Goal: Navigation & Orientation: Find specific page/section

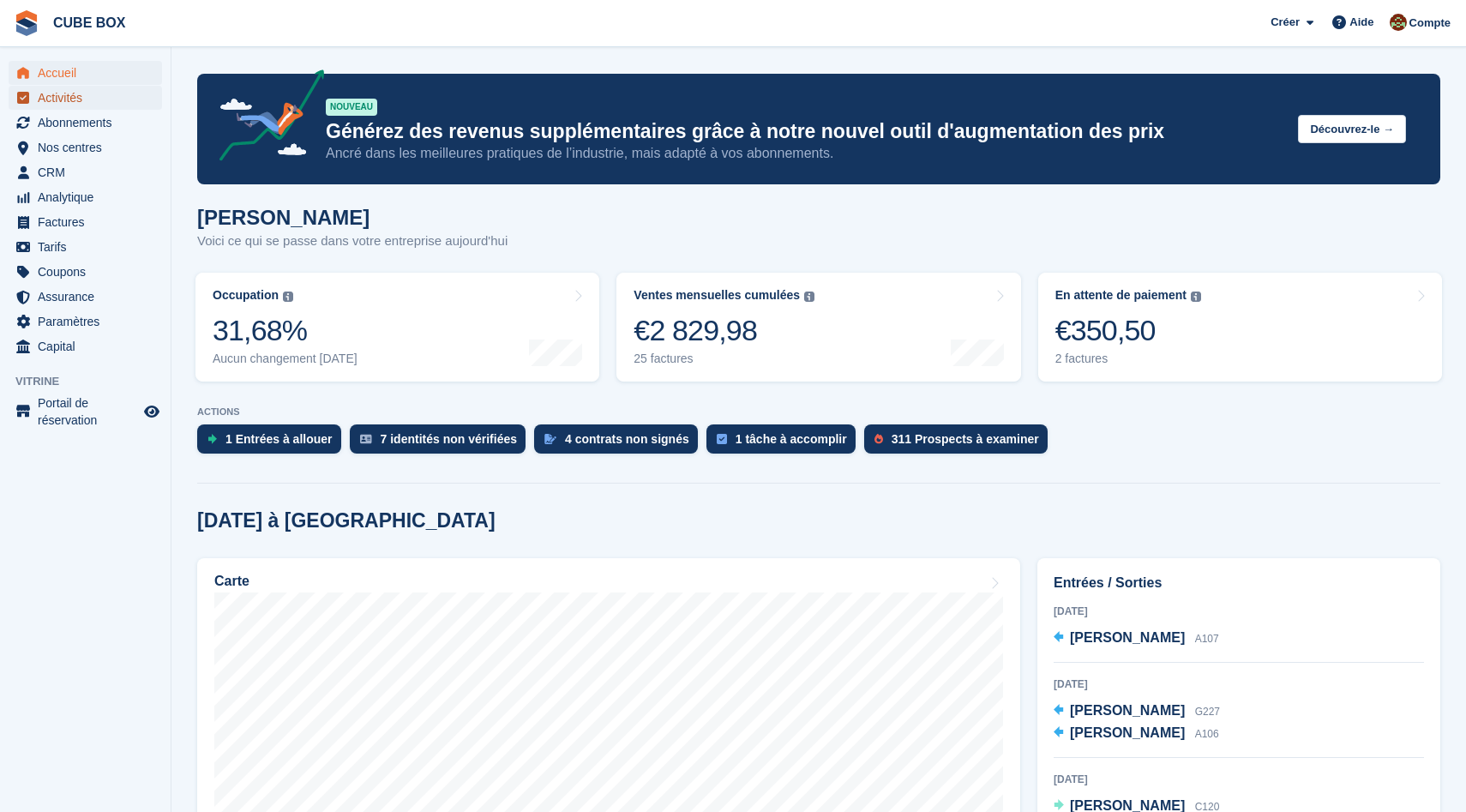
click at [70, 99] on span "Activités" at bounding box center [89, 98] width 103 height 24
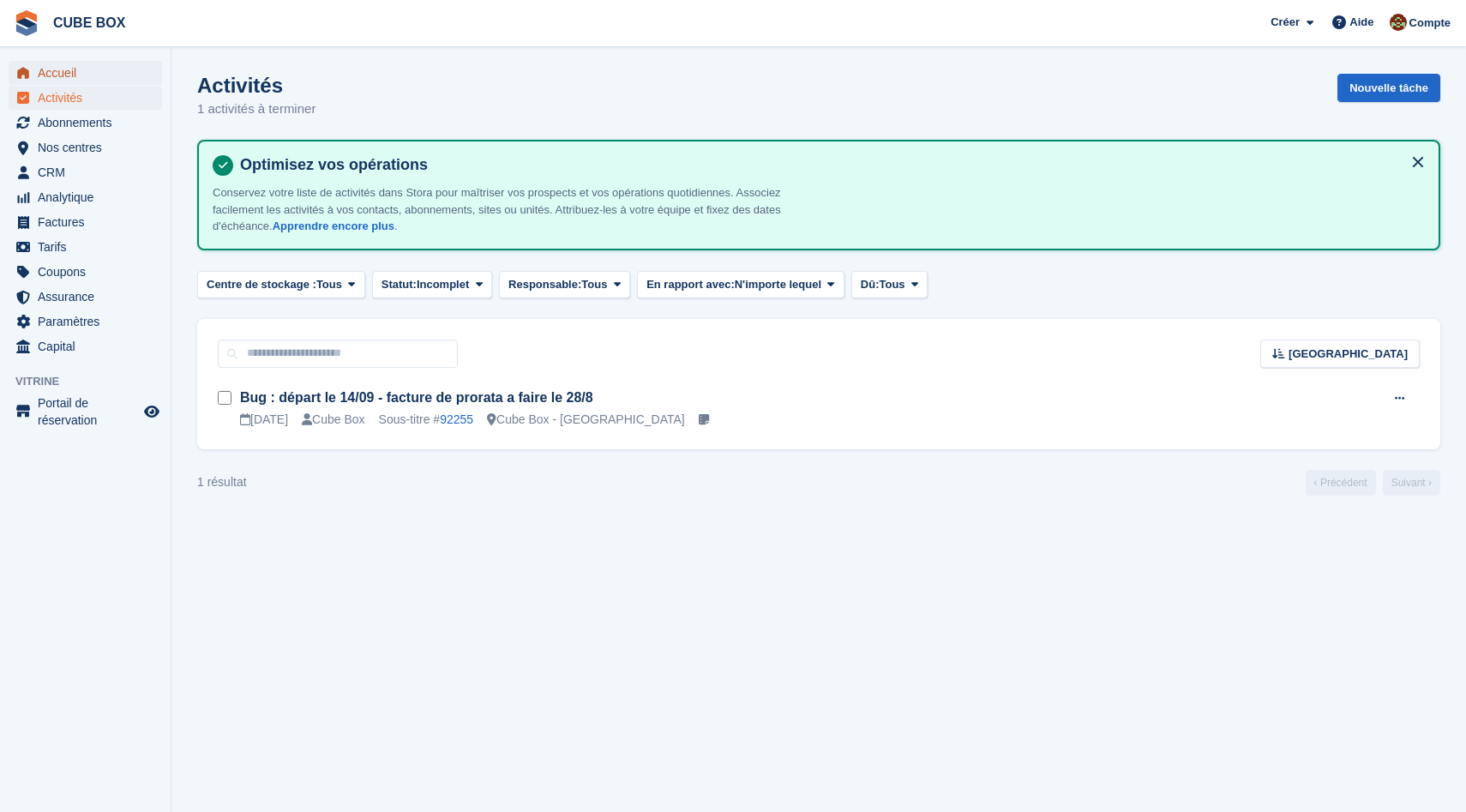
click at [70, 80] on span "Accueil" at bounding box center [89, 72] width 103 height 24
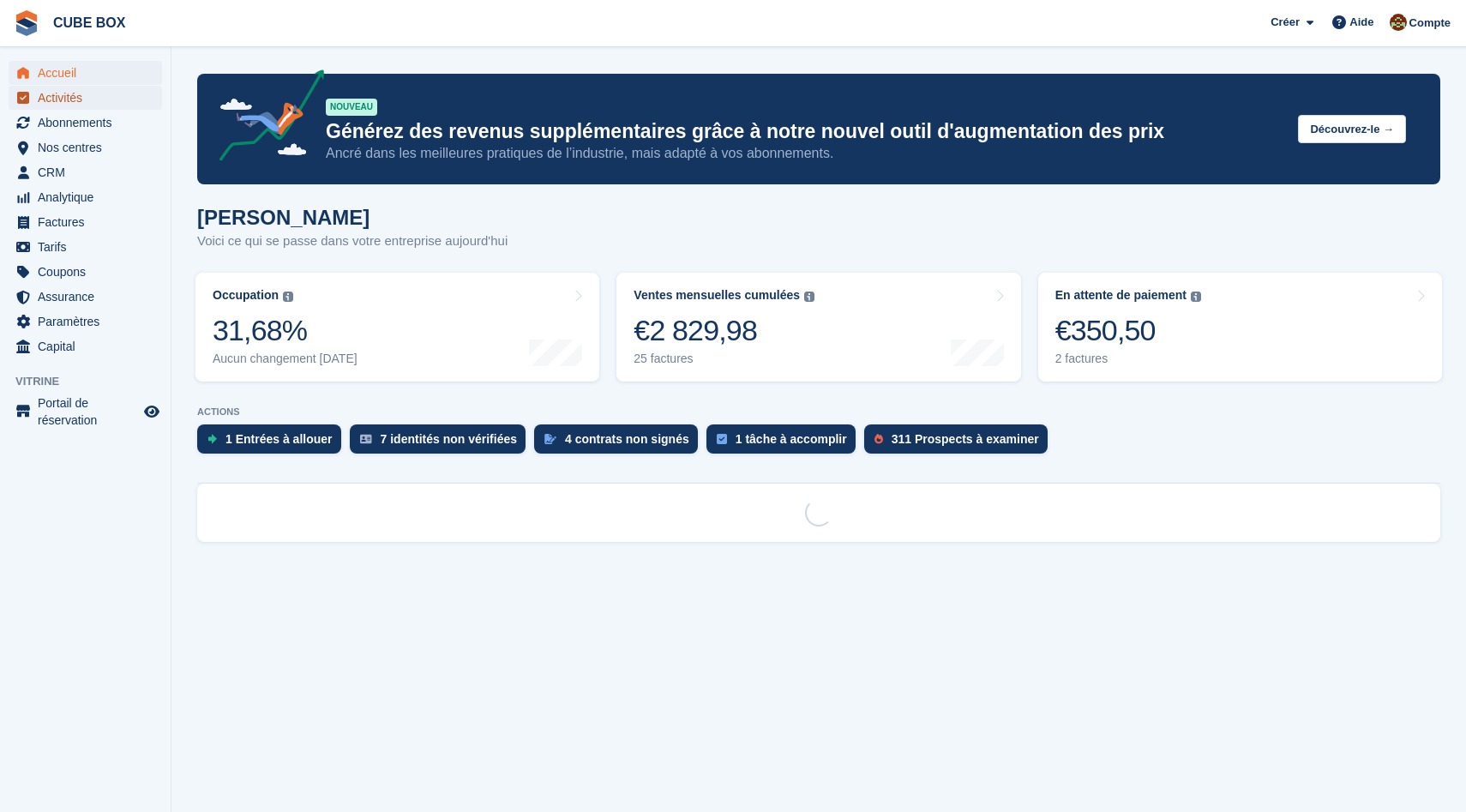
click at [83, 104] on span "Activités" at bounding box center [89, 98] width 103 height 24
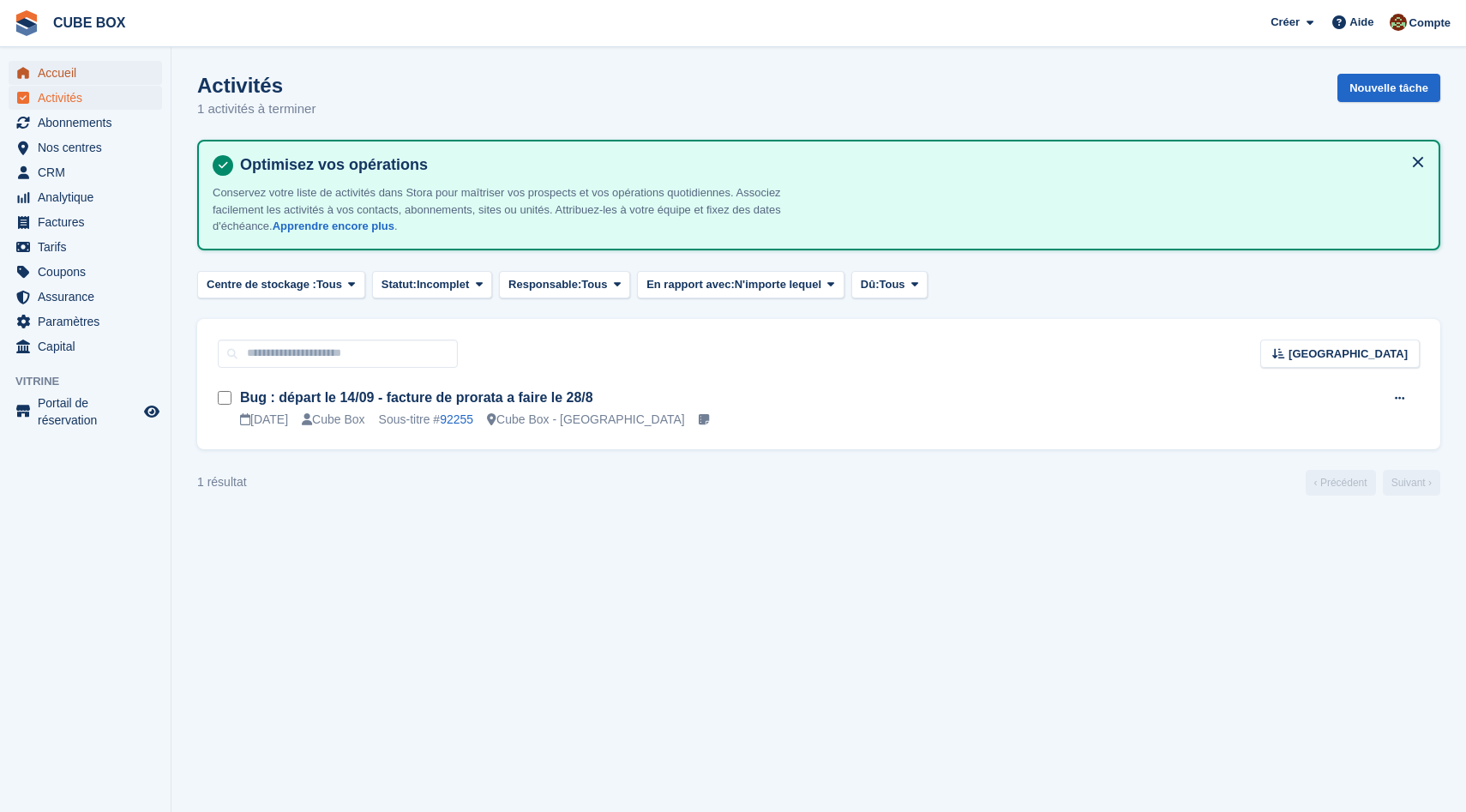
click at [117, 73] on span "Accueil" at bounding box center [89, 72] width 103 height 24
